Goal: Task Accomplishment & Management: Manage account settings

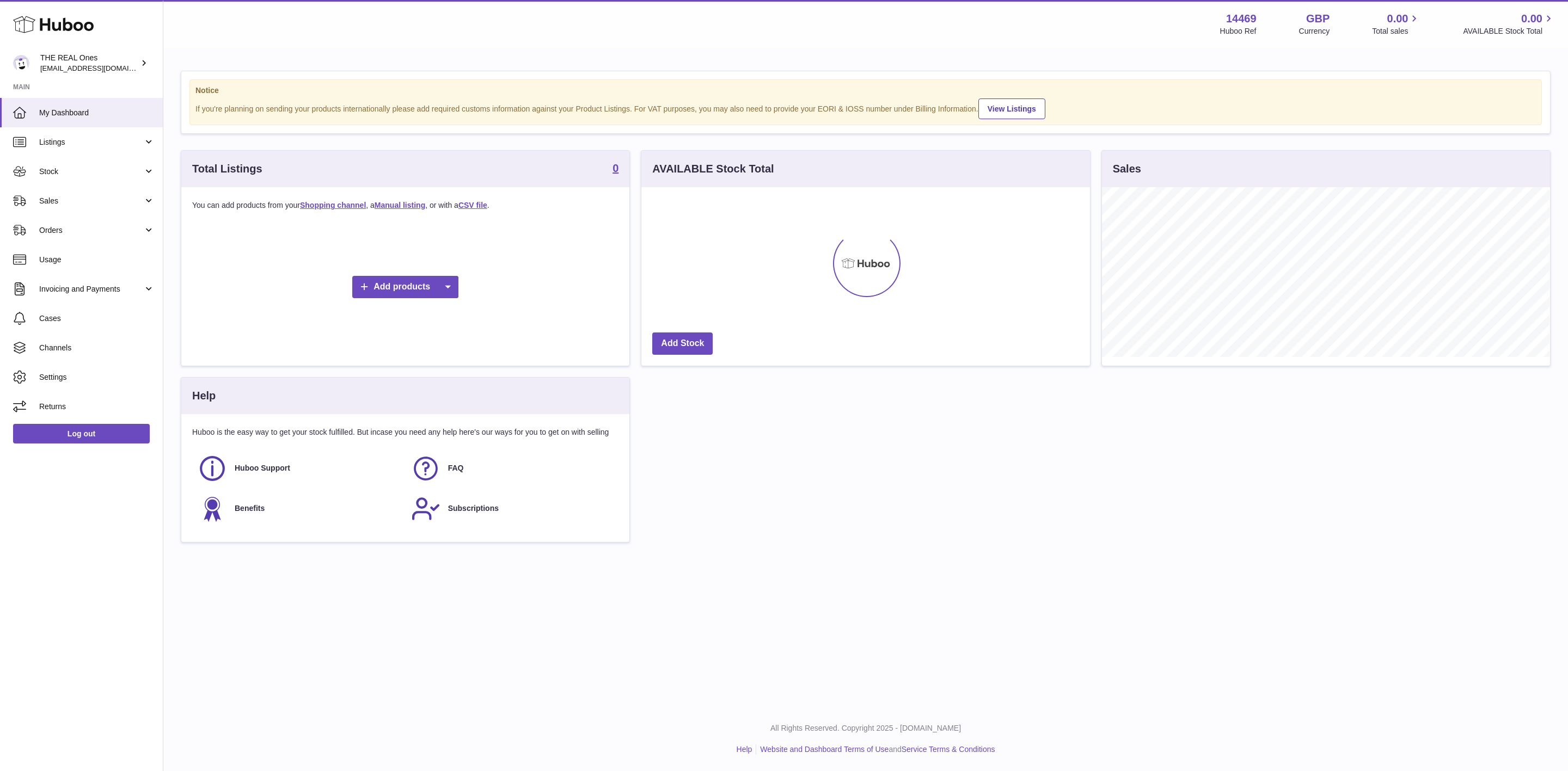
scroll to position [544057, 544011]
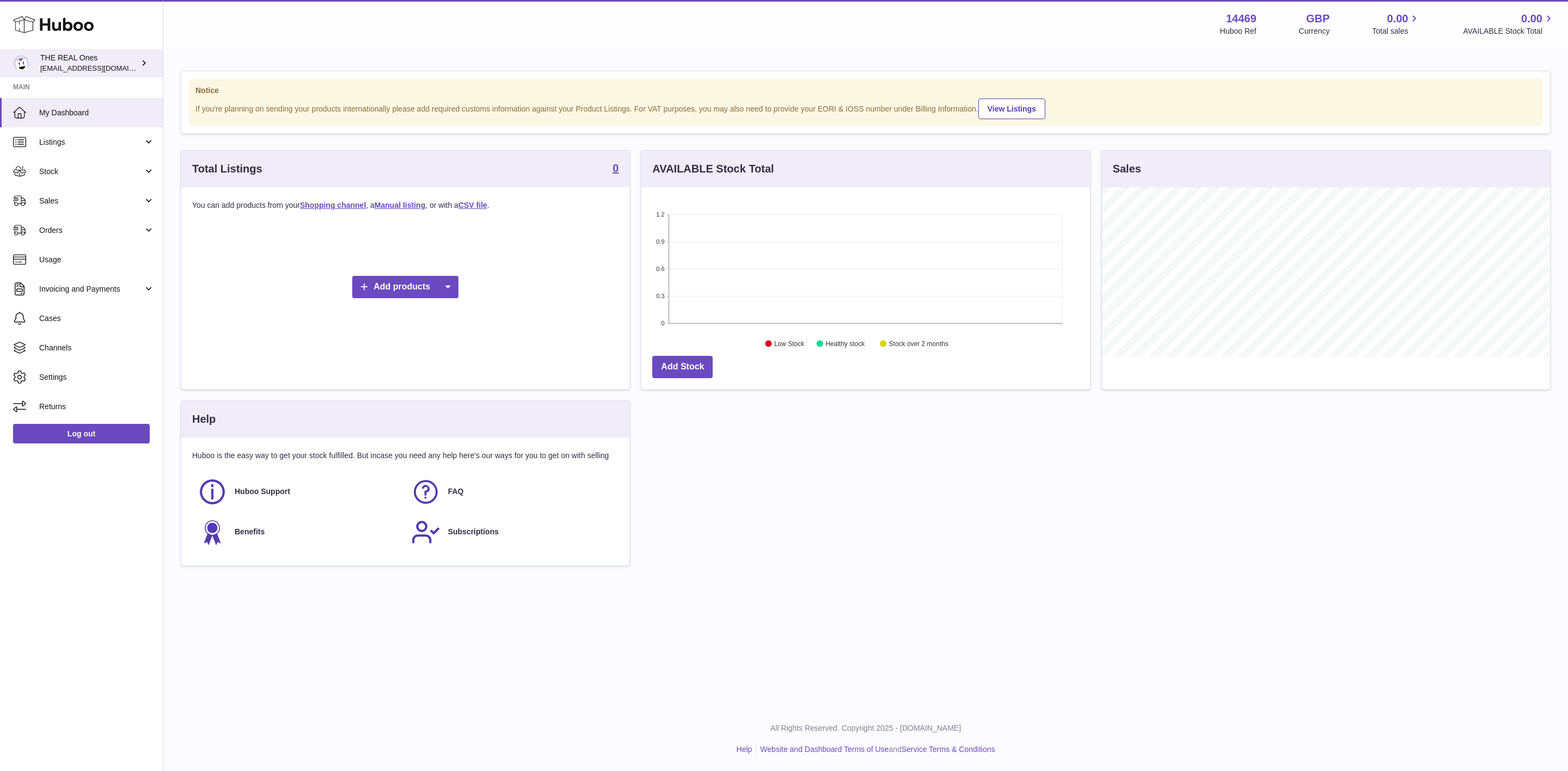
click at [72, 53] on div "THE REAL Ones internalAdmin-14469@internal.huboo.com" at bounding box center [89, 63] width 98 height 21
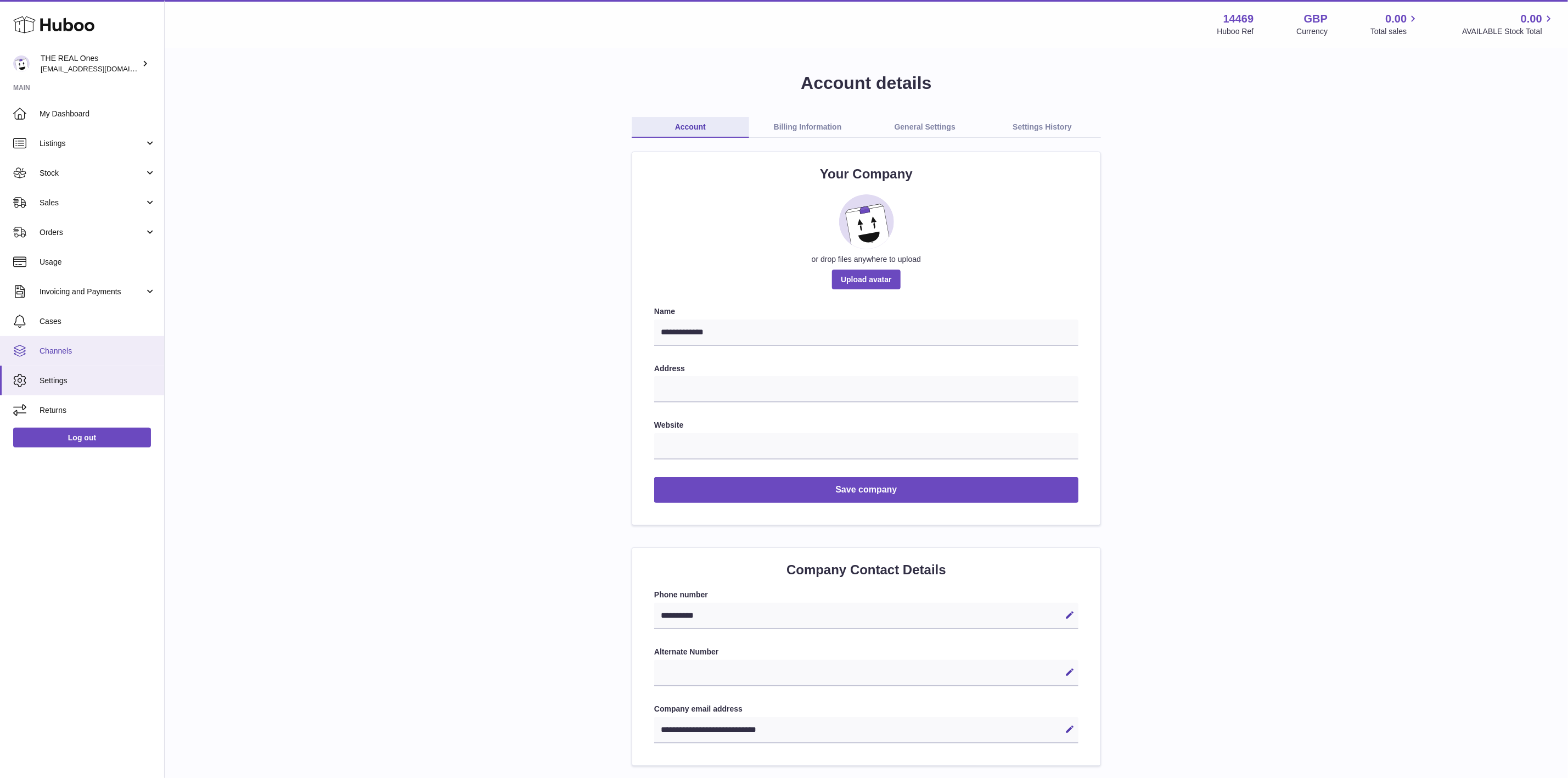
click at [81, 346] on span "Channels" at bounding box center [98, 351] width 117 height 10
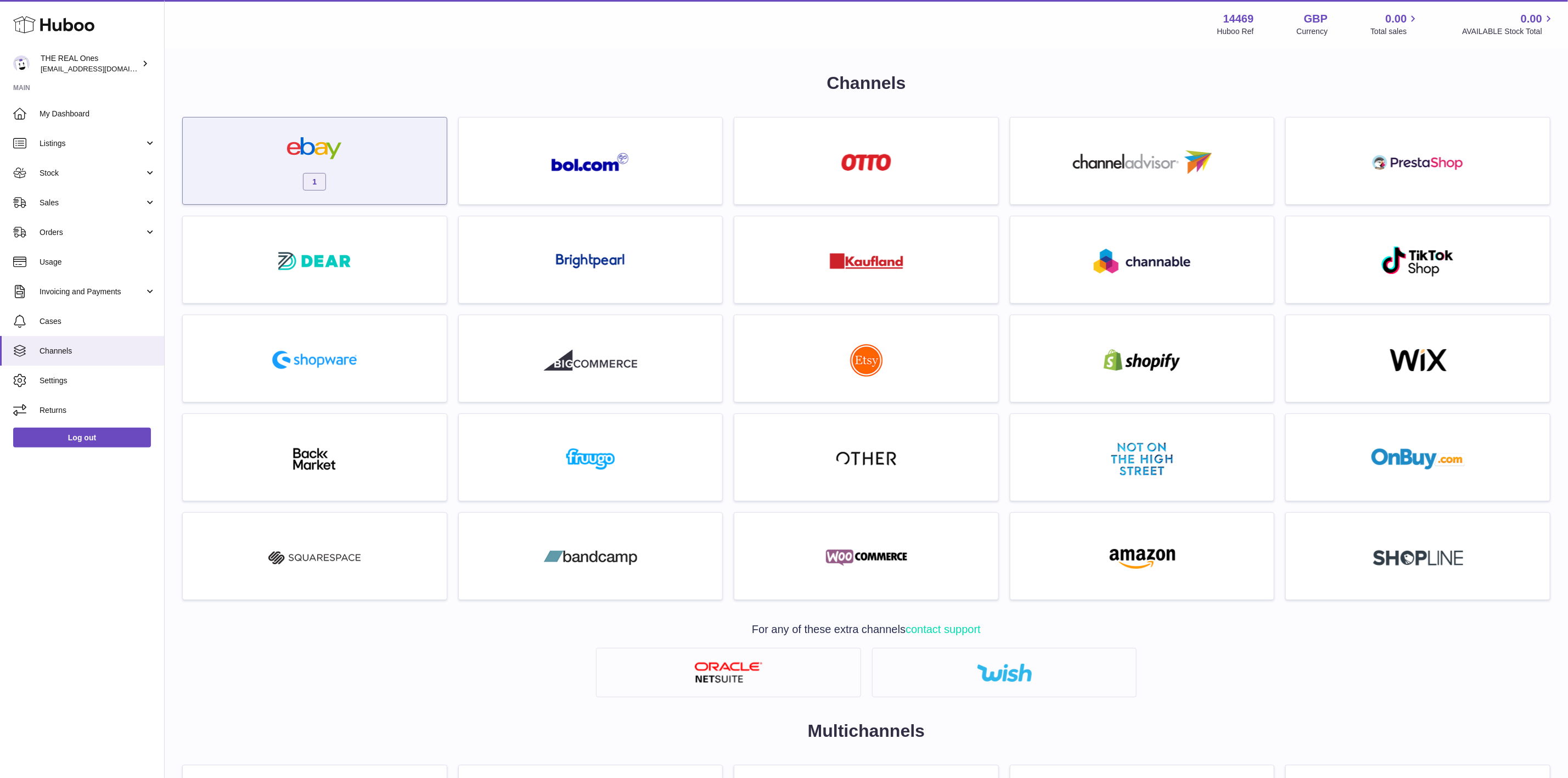
click at [384, 162] on div "1" at bounding box center [315, 164] width 253 height 70
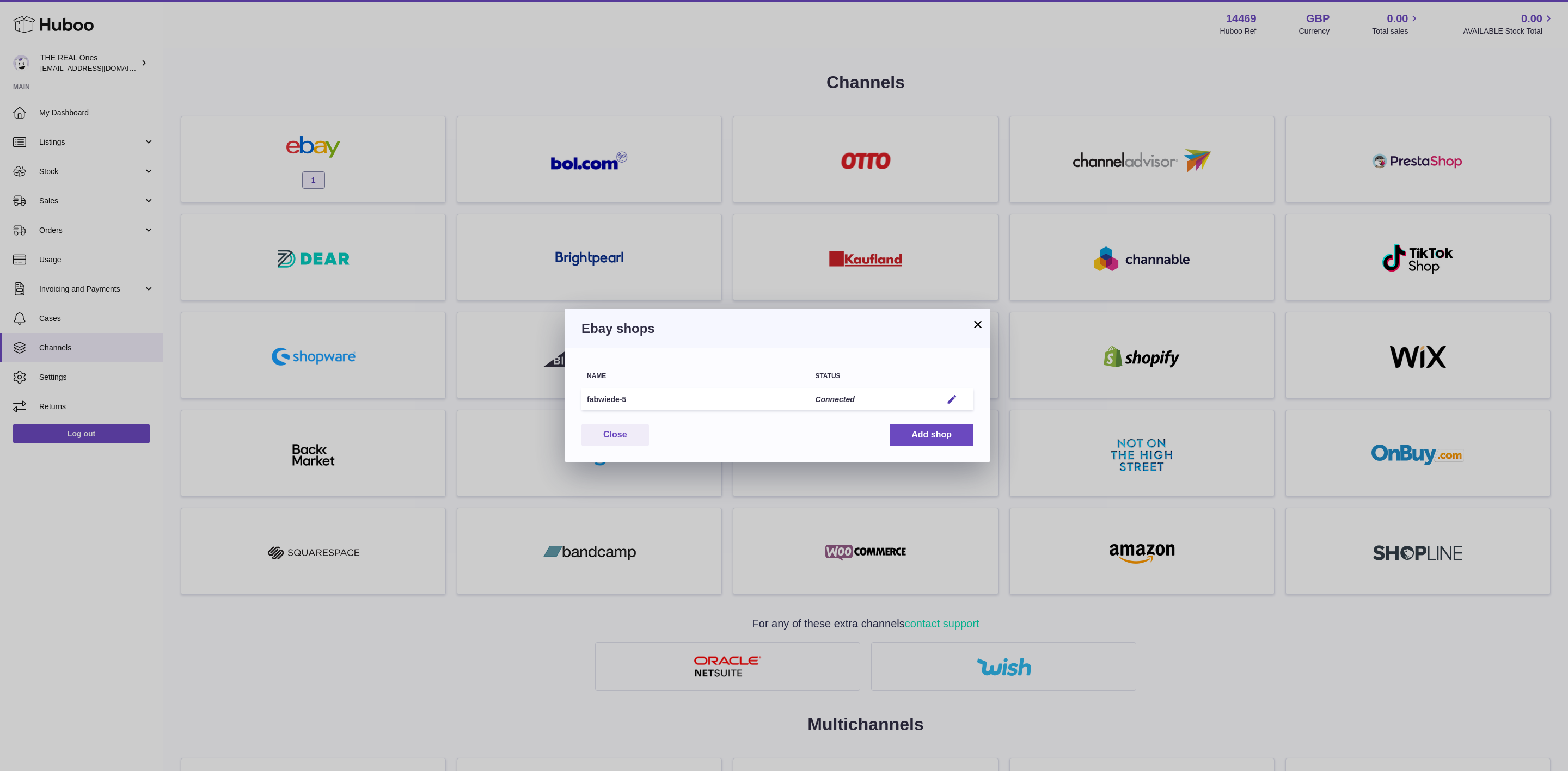
drag, startPoint x: 642, startPoint y: 397, endPoint x: 583, endPoint y: 397, distance: 59.0
click at [583, 397] on td "fabwiede-5" at bounding box center [695, 400] width 228 height 22
copy td "fabwiede-5"
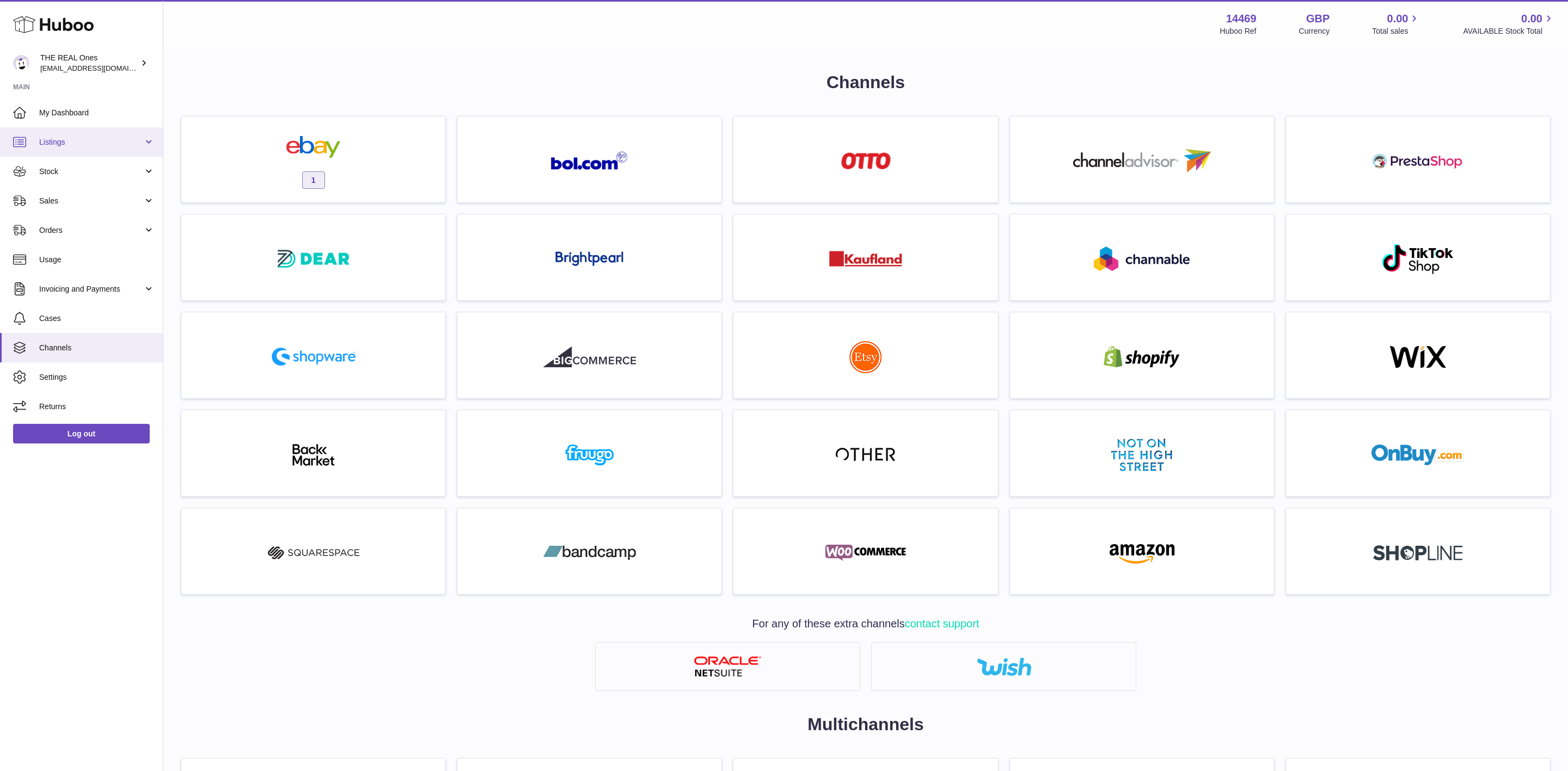
drag, startPoint x: 67, startPoint y: 129, endPoint x: 72, endPoint y: 142, distance: 13.9
click at [67, 129] on div at bounding box center [784, 386] width 1568 height 771
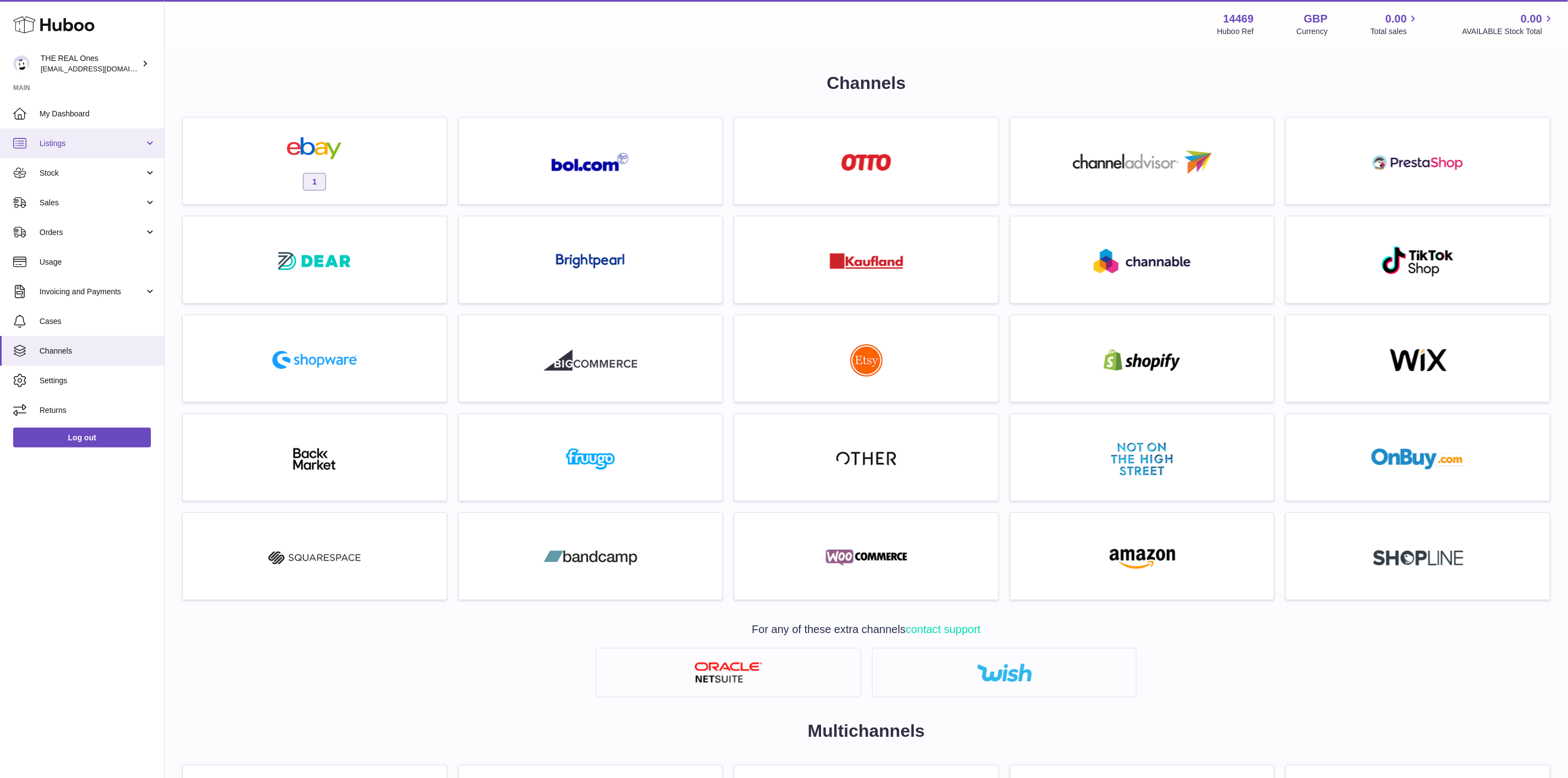
click at [73, 144] on span "Listings" at bounding box center [92, 143] width 105 height 10
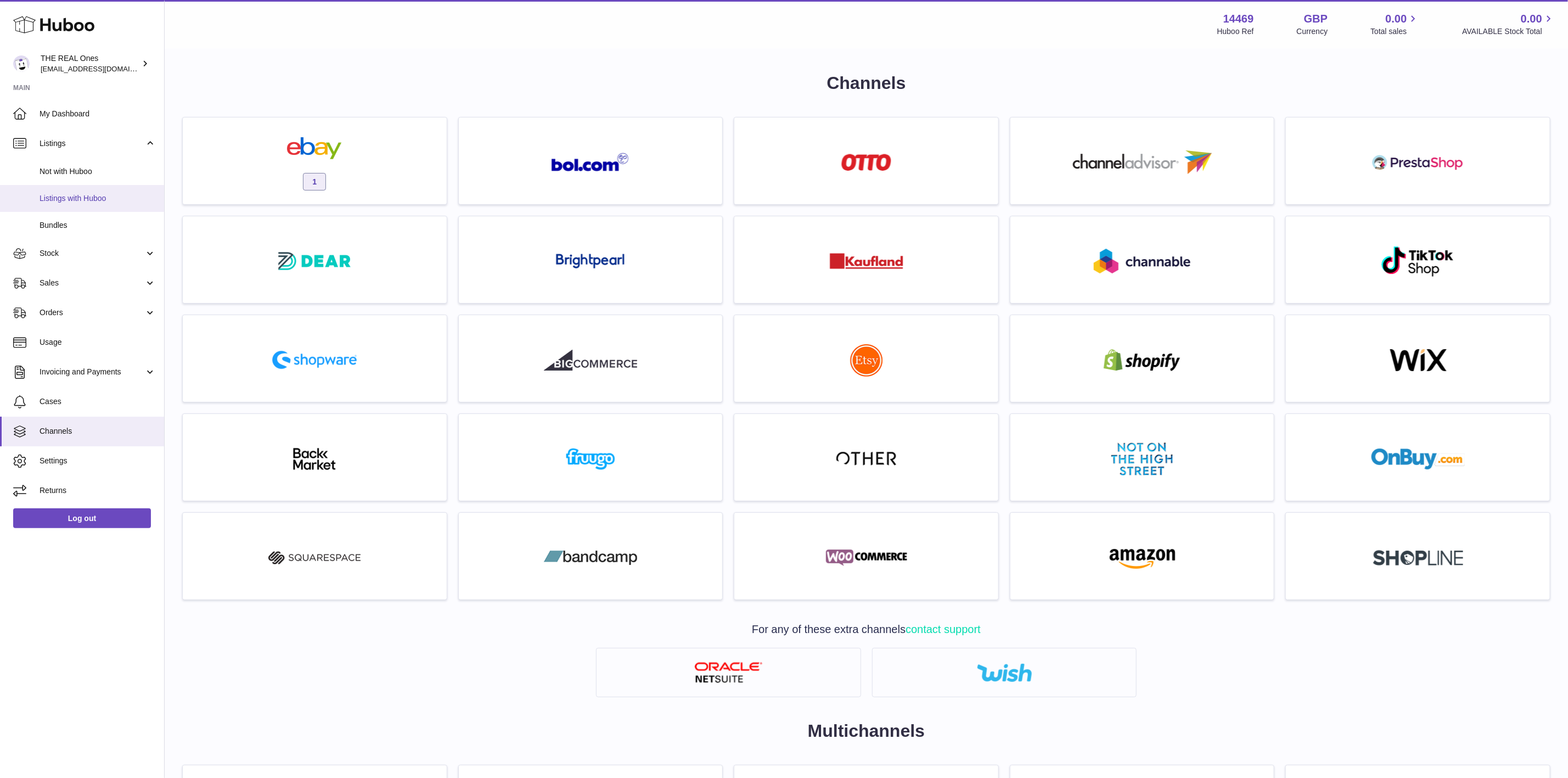
click at [99, 200] on span "Listings with Huboo" at bounding box center [98, 198] width 117 height 10
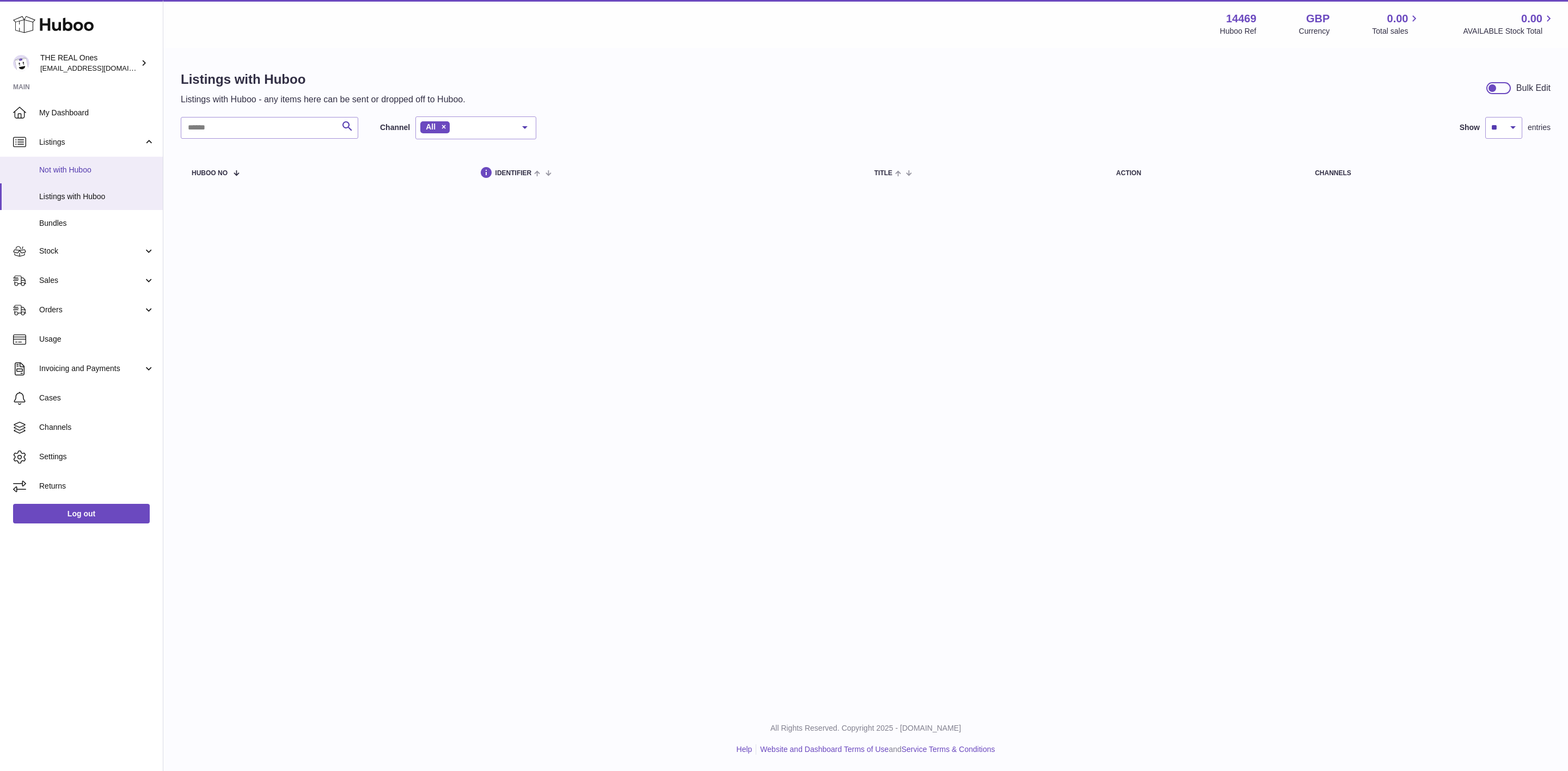
click at [72, 168] on span "Not with Huboo" at bounding box center [97, 169] width 116 height 10
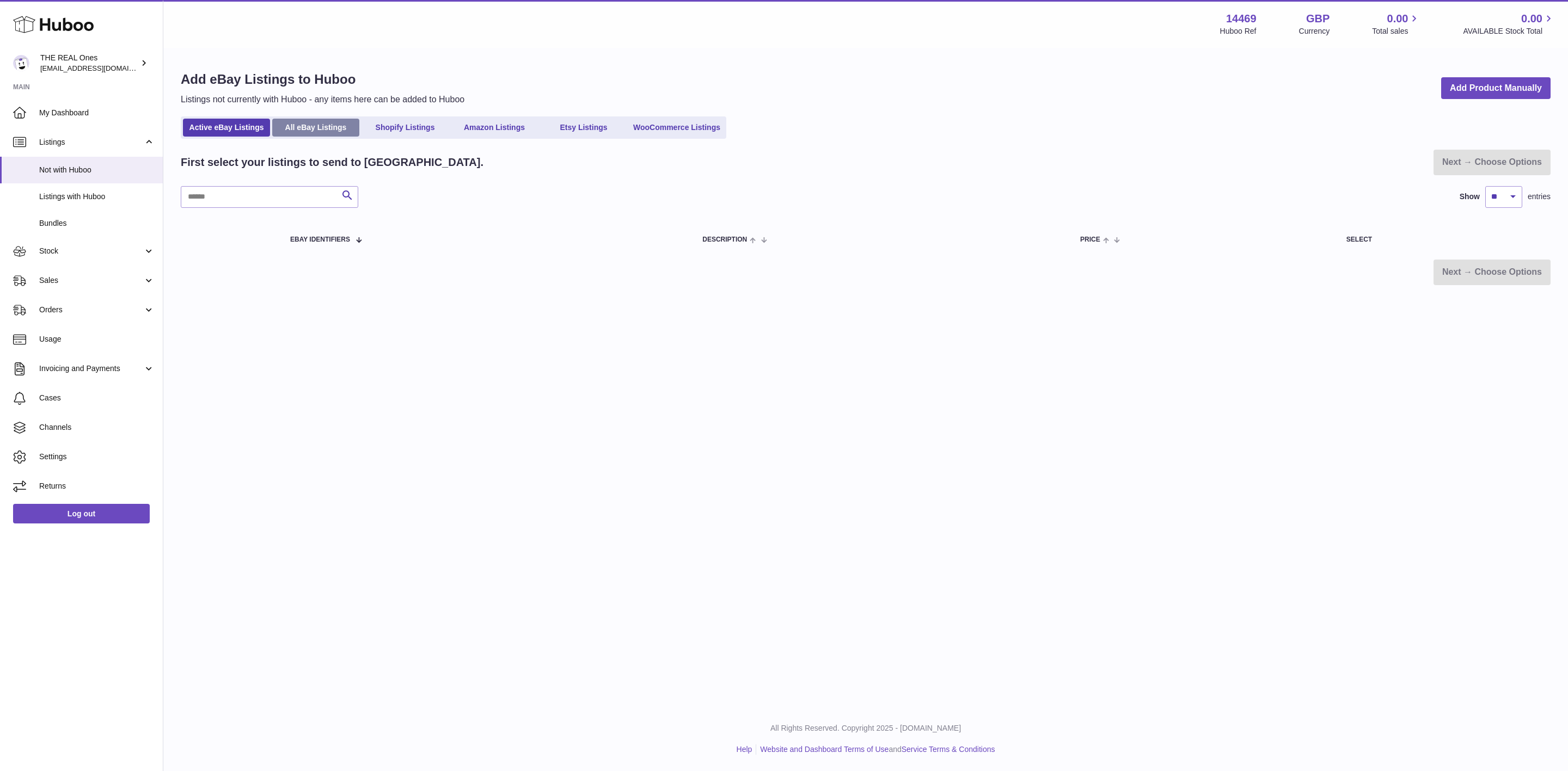
click at [346, 121] on link "All eBay Listings" at bounding box center [316, 127] width 87 height 18
